Goal: Transaction & Acquisition: Obtain resource

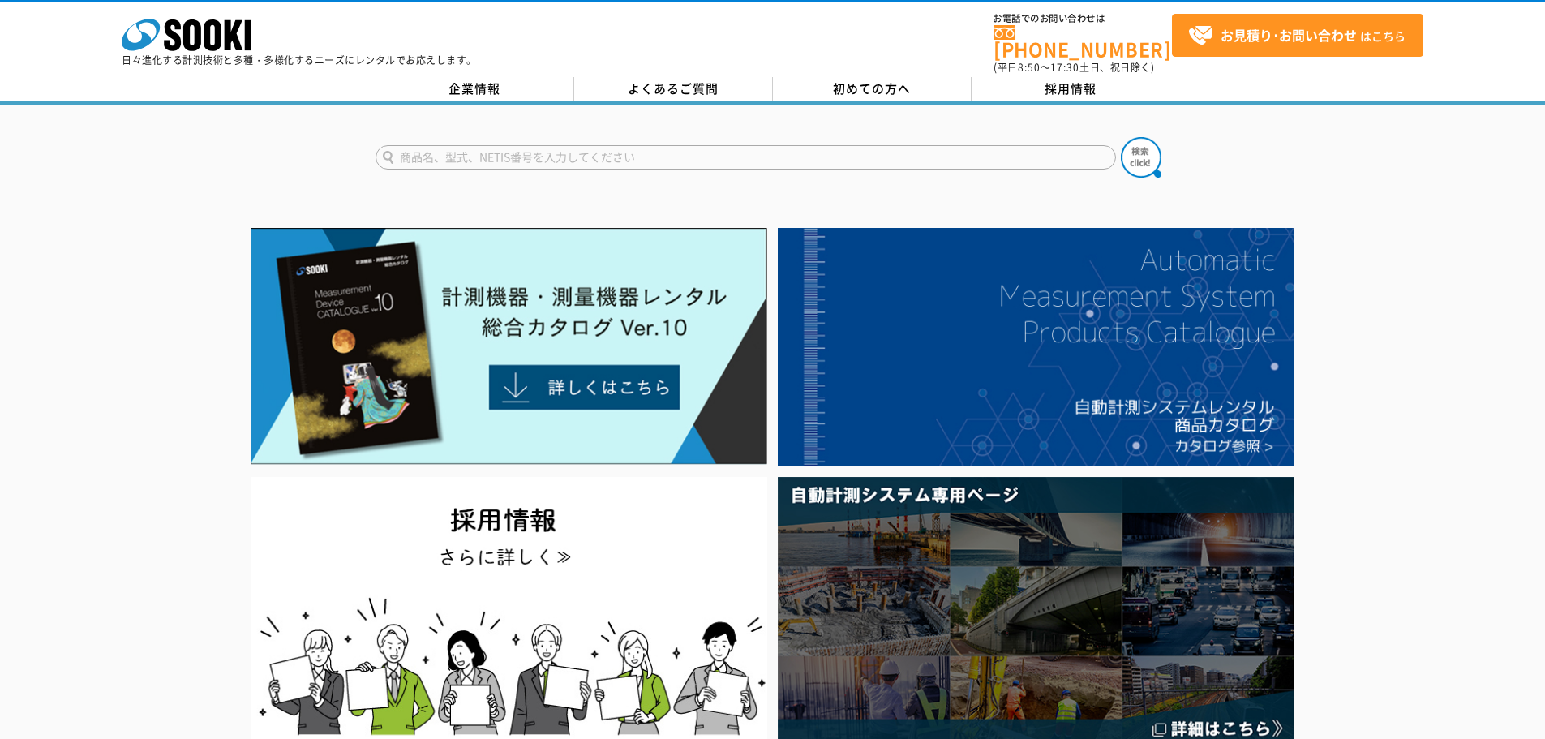
click at [445, 151] on input "text" at bounding box center [746, 157] width 741 height 24
type input "消毒液スタンド"
click at [1121, 137] on button at bounding box center [1141, 157] width 41 height 41
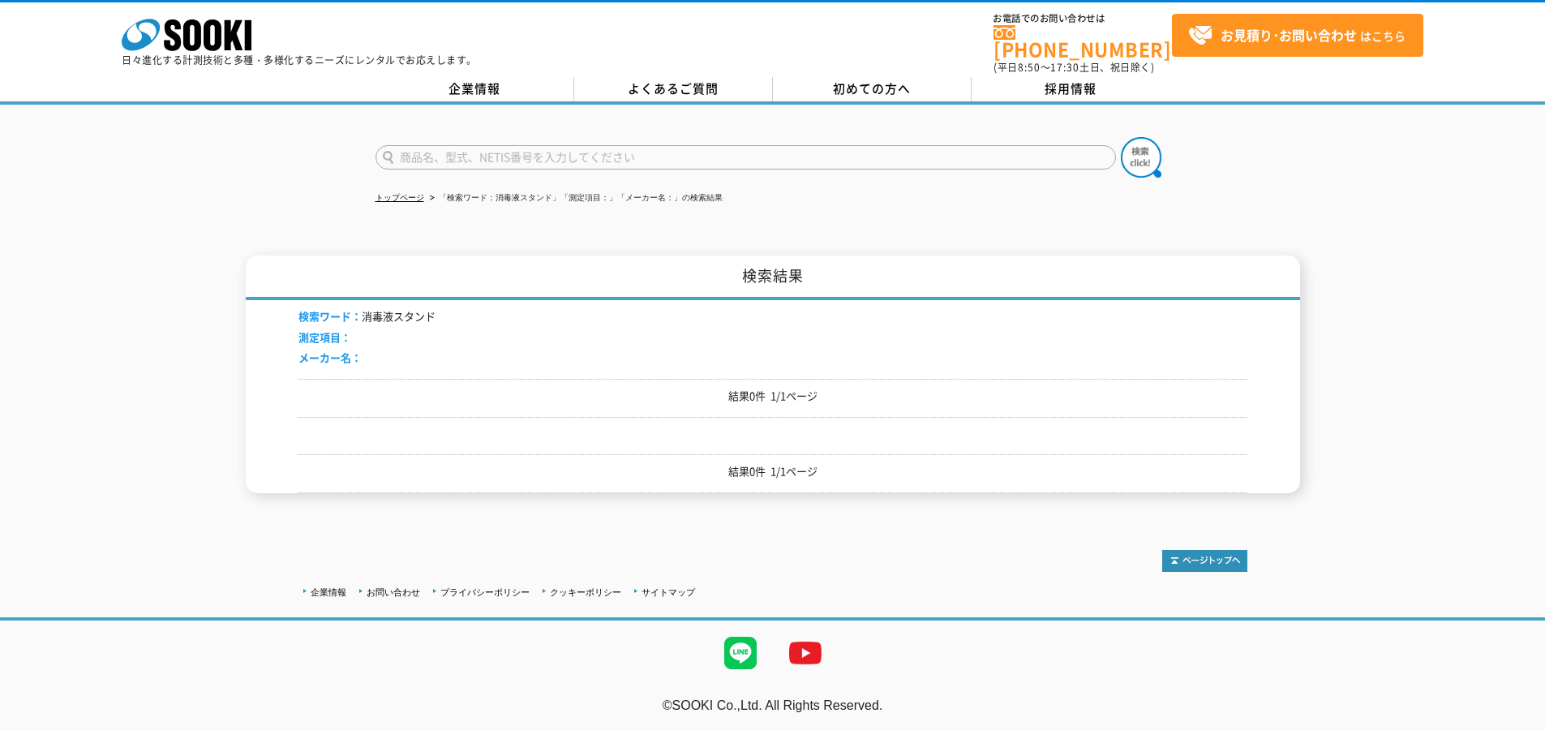
click at [701, 126] on div at bounding box center [772, 144] width 1545 height 78
click at [696, 145] on input "text" at bounding box center [746, 157] width 741 height 24
type input "商品名、型式、NETIS番号を入力してください"
click at [624, 148] on input "text" at bounding box center [746, 157] width 741 height 24
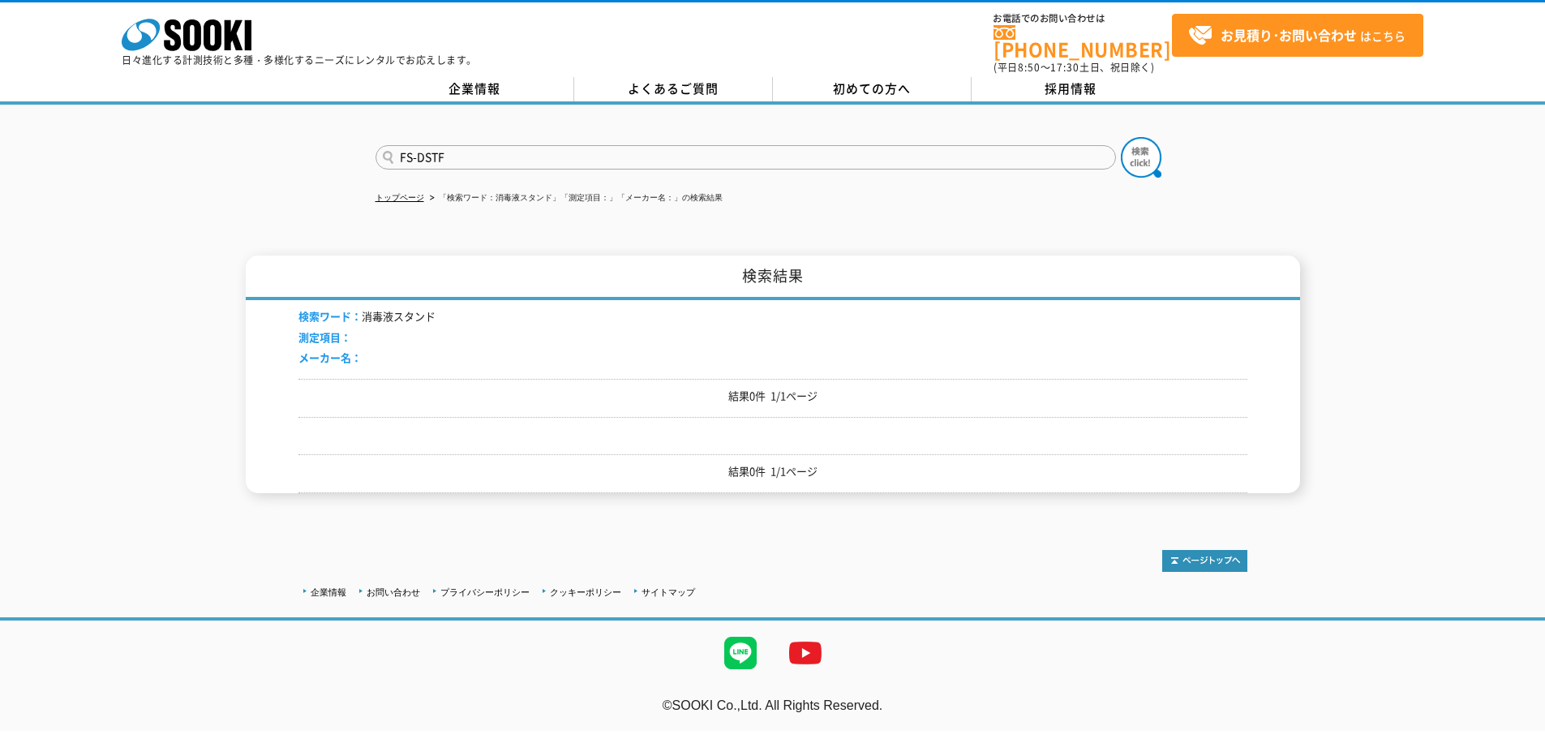
type input "FS-DSTF"
click at [1121, 137] on button at bounding box center [1141, 157] width 41 height 41
click at [1145, 144] on img at bounding box center [1141, 157] width 41 height 41
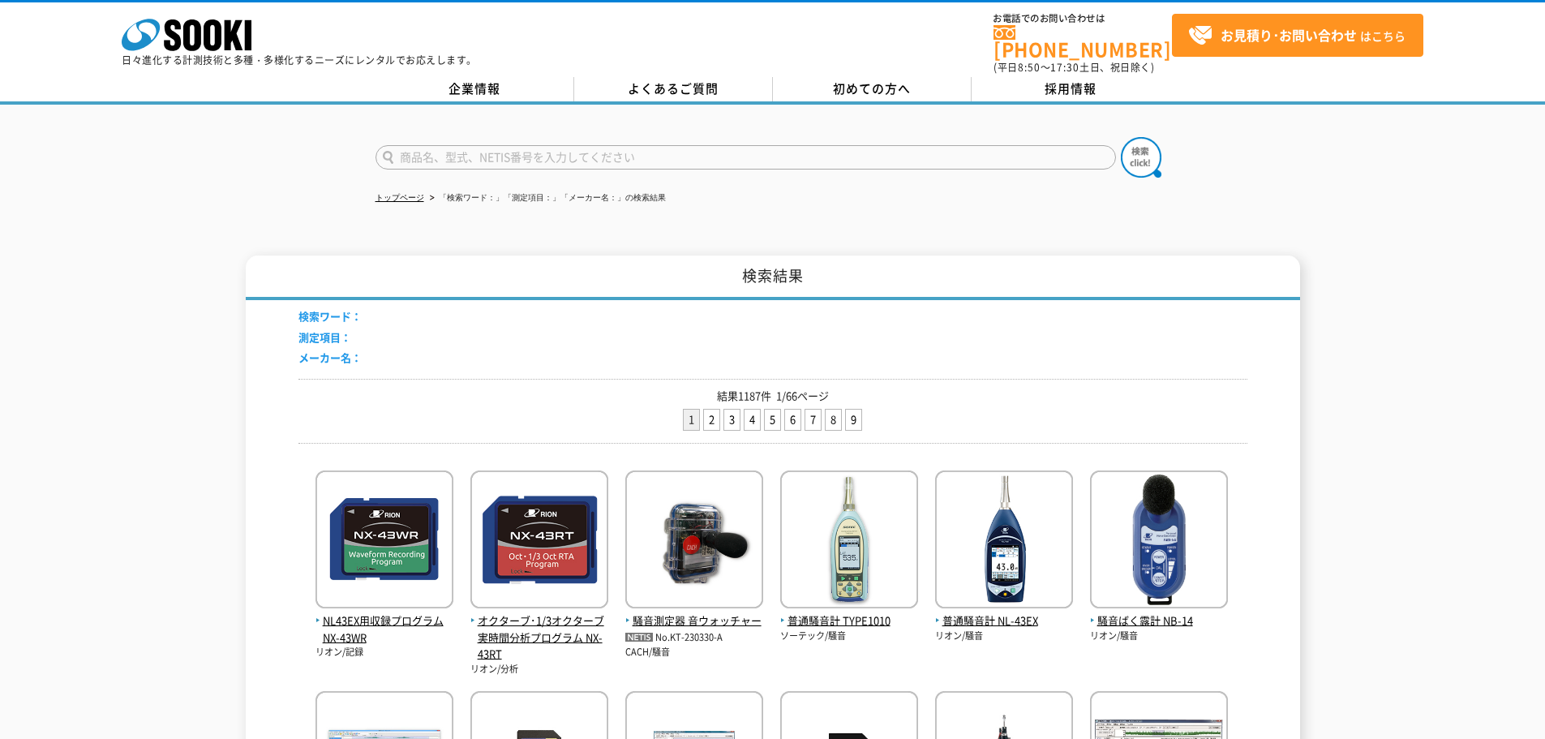
click at [565, 146] on input "text" at bounding box center [746, 157] width 741 height 24
type input "FS-DSTF"
click at [1121, 137] on button at bounding box center [1141, 157] width 41 height 41
